Goal: Information Seeking & Learning: Find specific fact

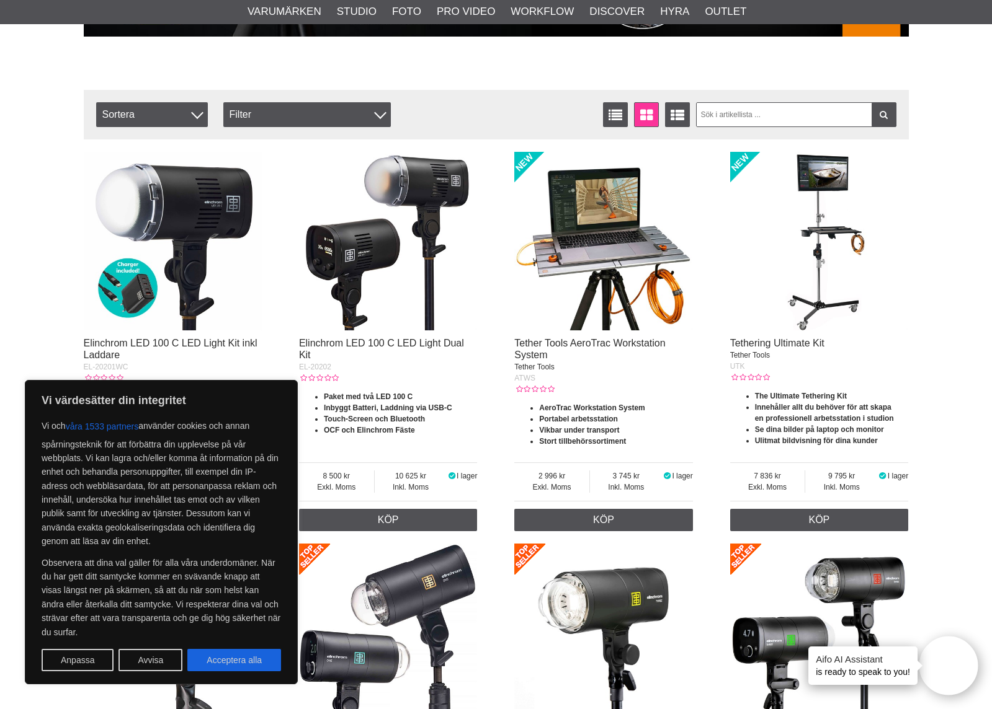
scroll to position [466, 0]
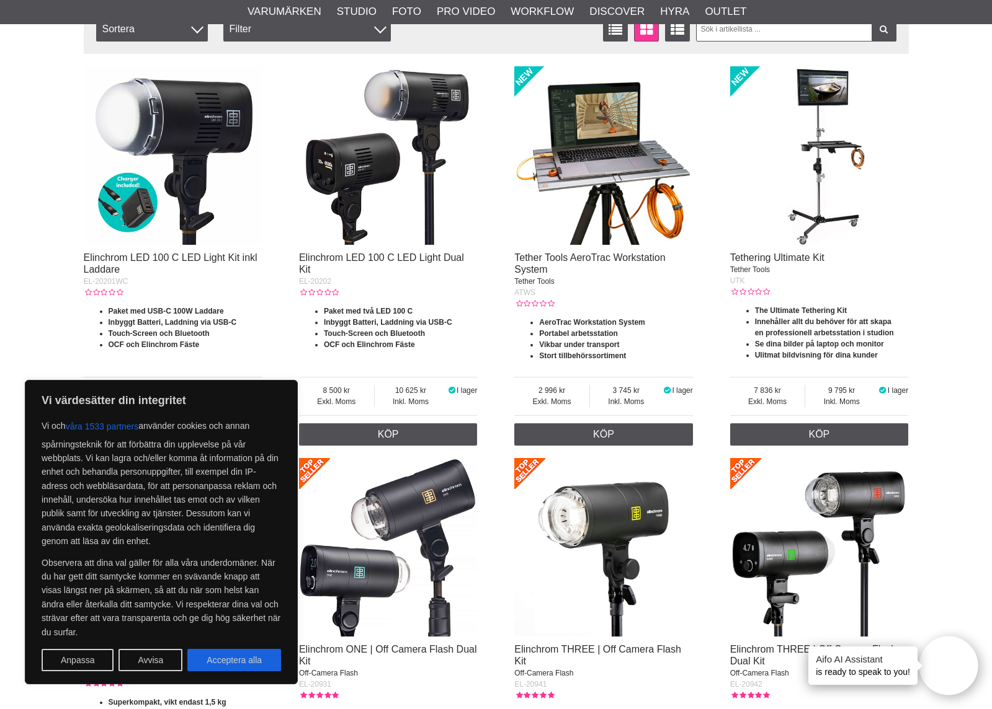
click at [235, 657] on button "Acceptera alla" at bounding box center [234, 660] width 94 height 22
checkbox input "true"
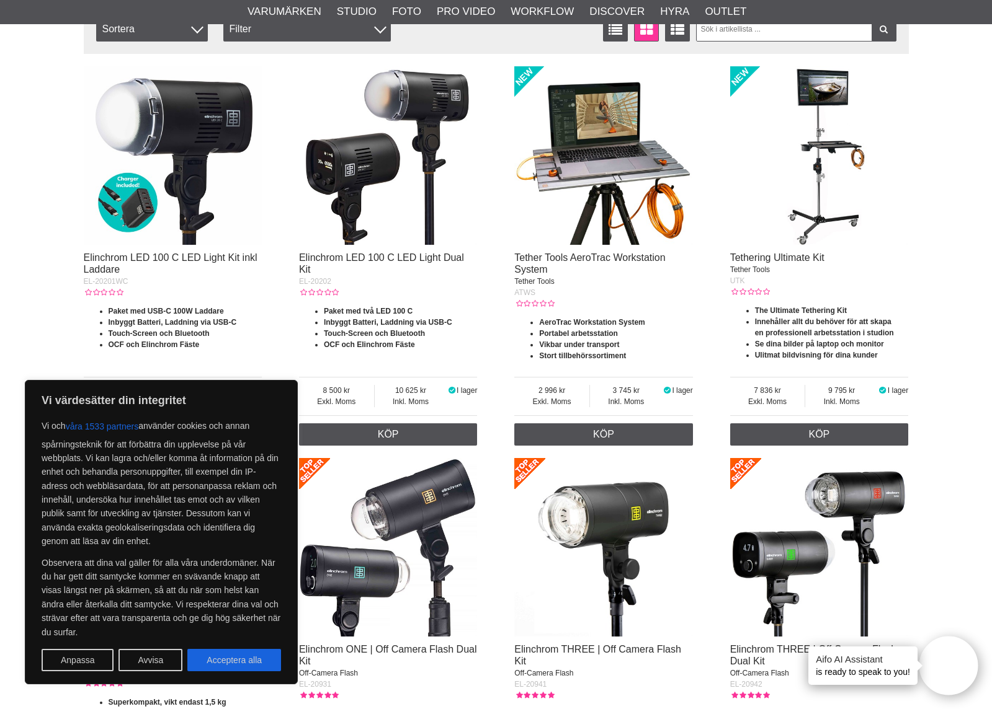
checkbox input "true"
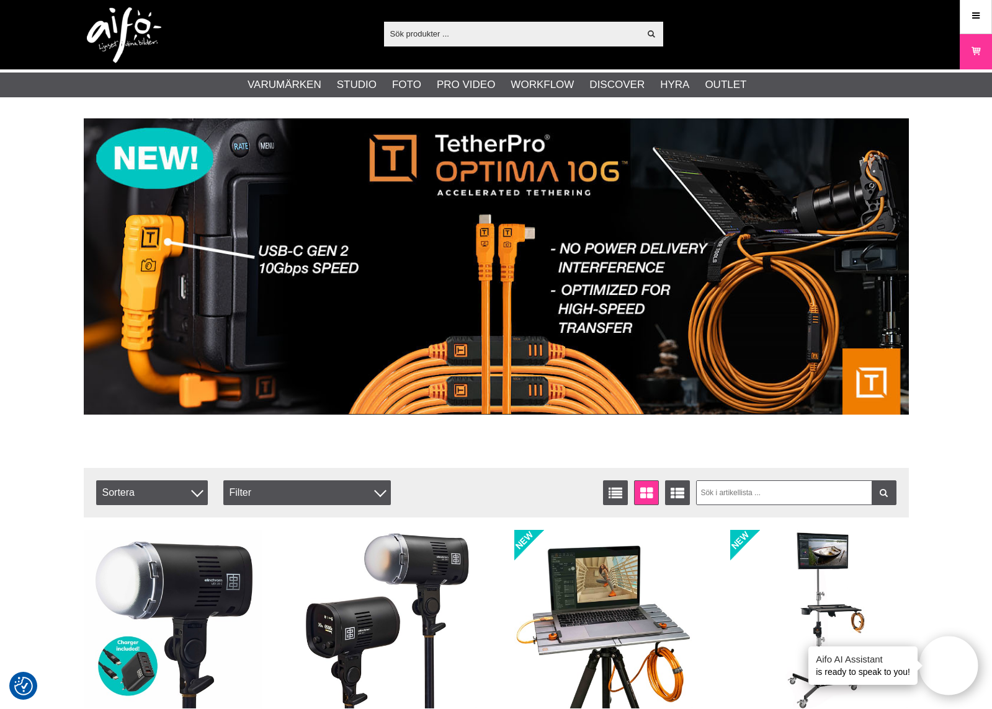
scroll to position [1, 1]
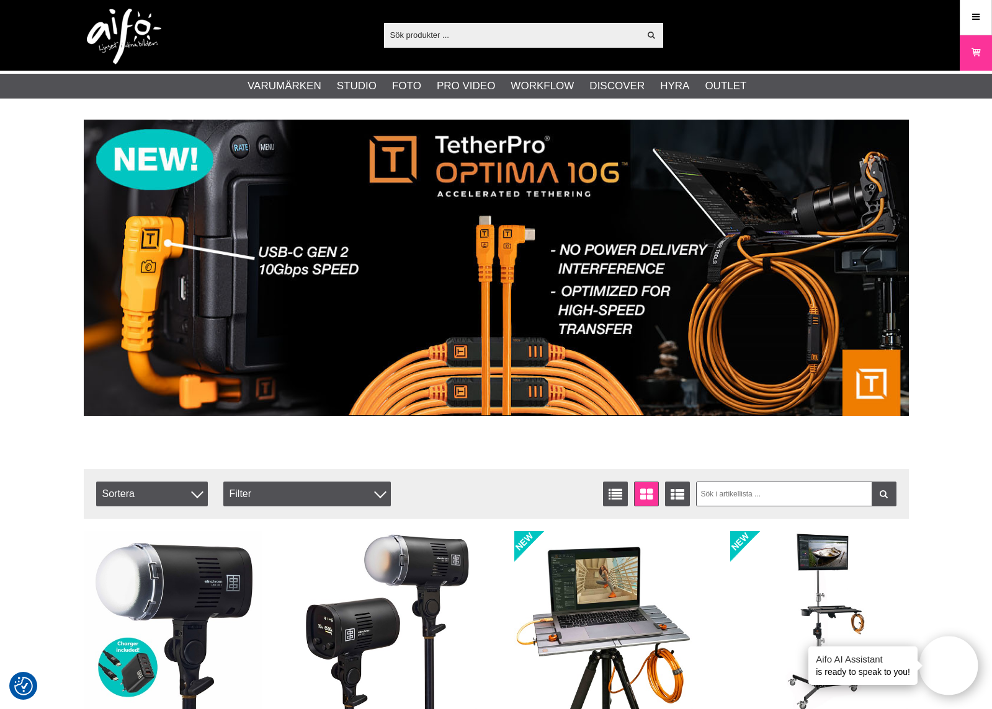
click at [439, 37] on input "text" at bounding box center [512, 34] width 256 height 19
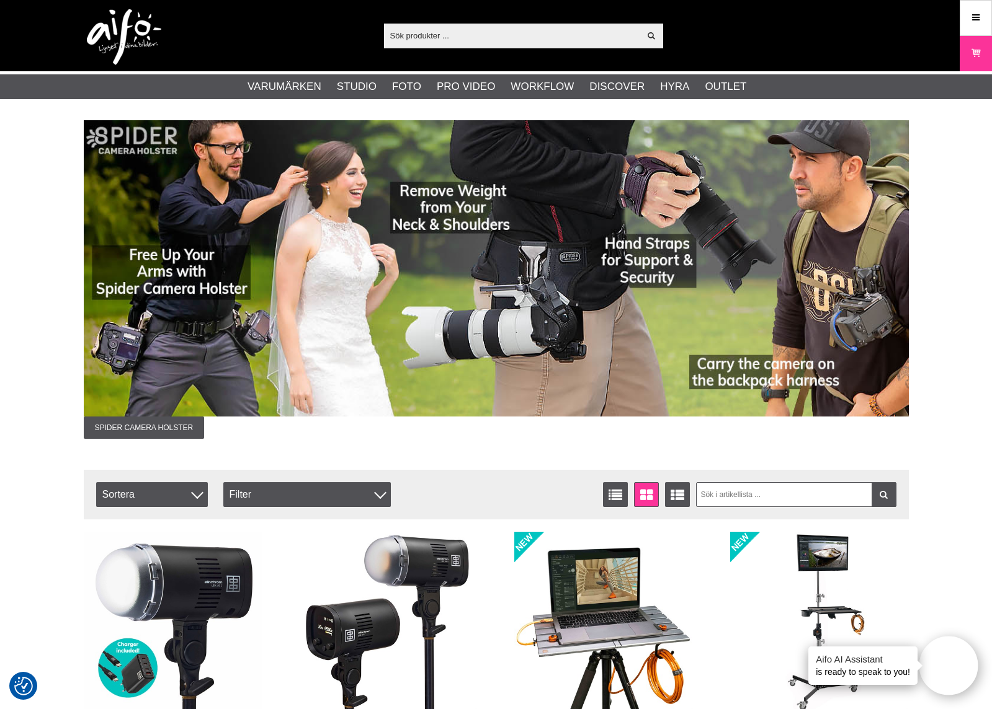
scroll to position [0, 0]
paste input "A3 Epson Photo Archival Matte"
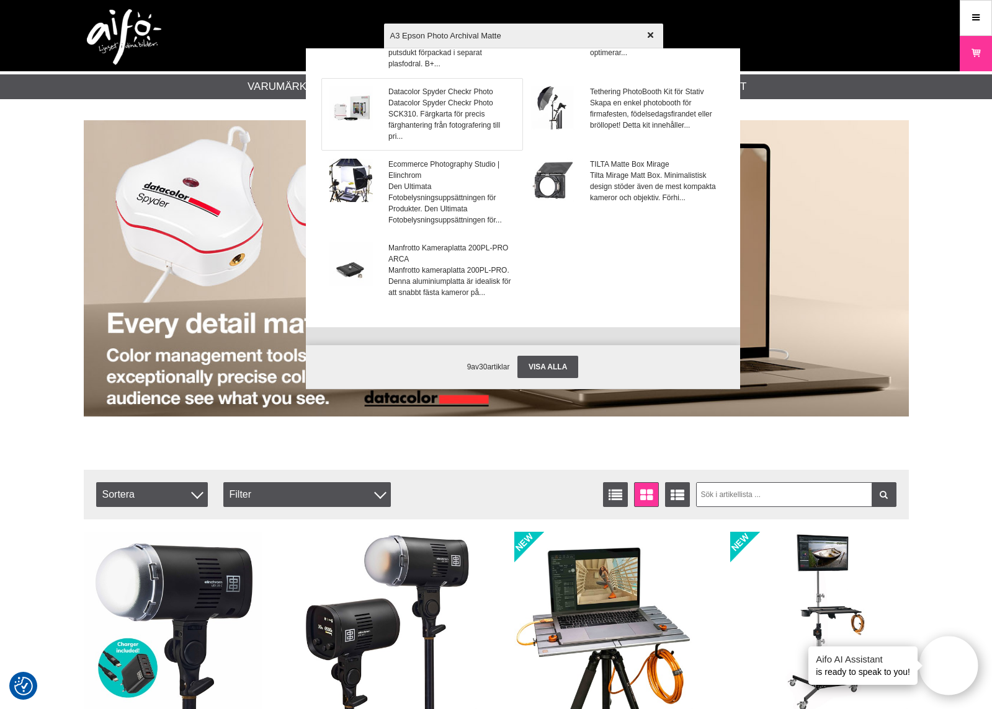
scroll to position [162, 0]
type input "A3 Epson Photo Archival Matte"
click at [700, 37] on div "A3 Epson Photo Archival Matte Visa alla Artiklar B+W Photo Clear Black 20x18 cm…" at bounding box center [601, 179] width 434 height 310
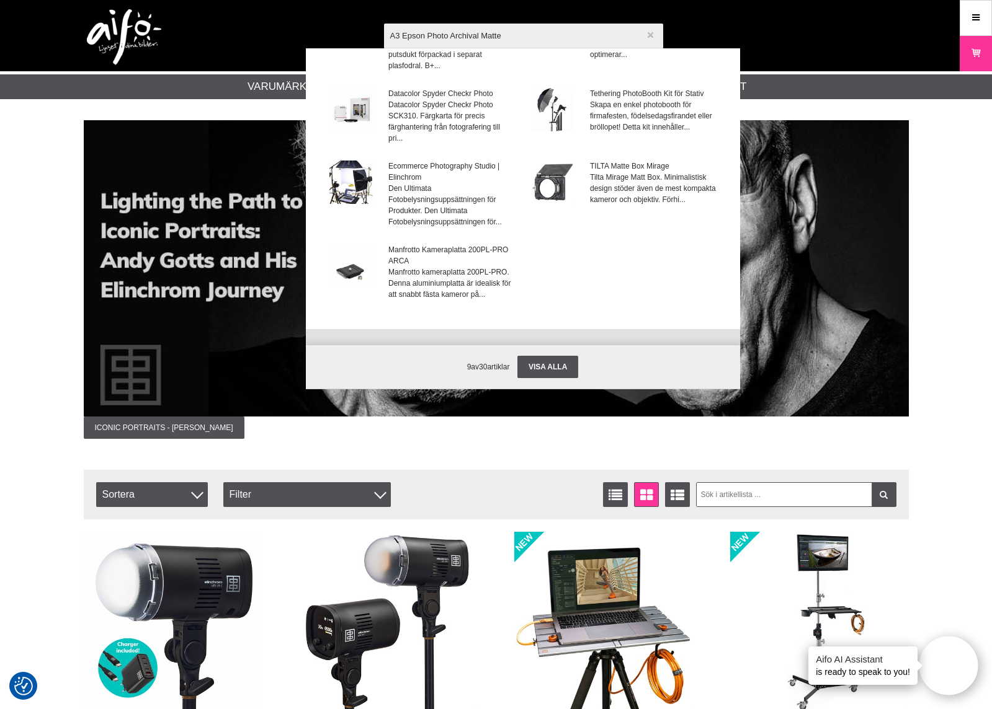
click at [653, 37] on icon "button" at bounding box center [650, 35] width 9 height 9
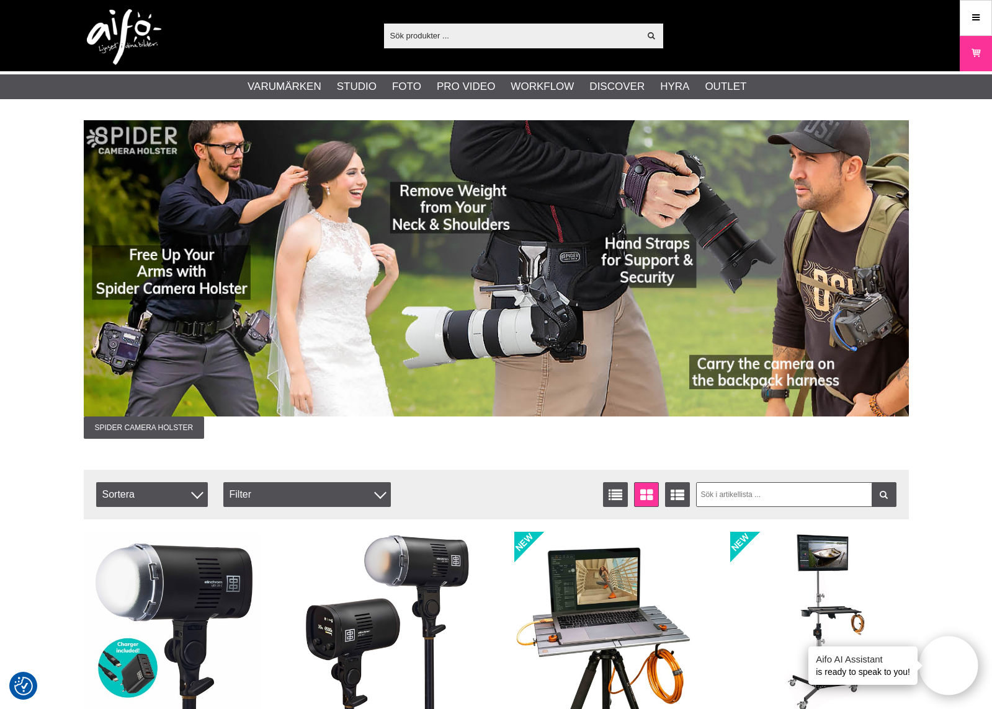
scroll to position [0, 0]
